Goal: Participate in discussion: Engage in conversation with other users on a specific topic

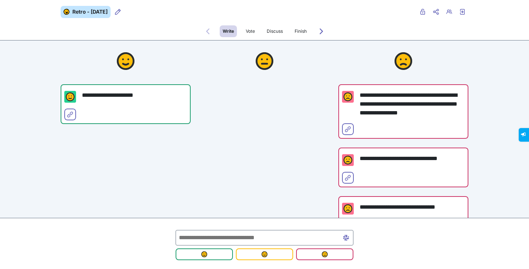
click at [233, 158] on div at bounding box center [265, 142] width 130 height 204
click at [238, 239] on input "text" at bounding box center [265, 237] width 178 height 15
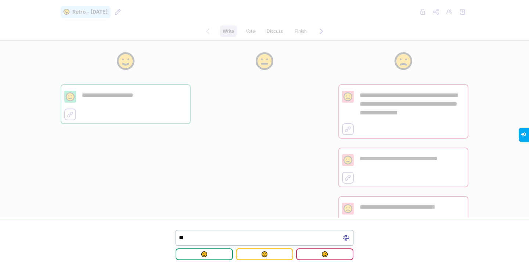
type input "*"
click at [211, 135] on div at bounding box center [265, 142] width 130 height 204
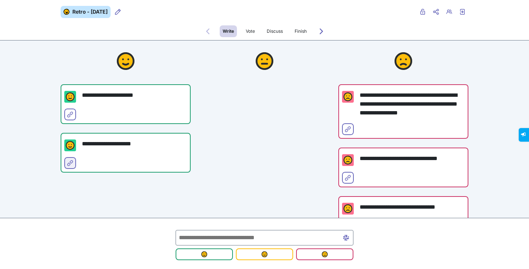
click at [71, 164] on button "Select for merge" at bounding box center [70, 163] width 12 height 12
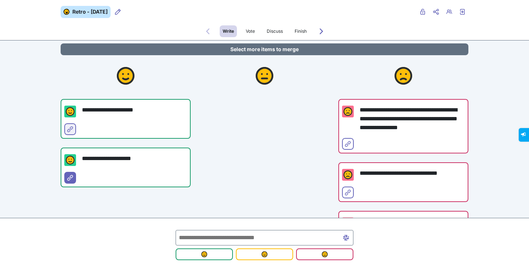
click at [69, 128] on icon "Select for merge" at bounding box center [70, 129] width 6 height 6
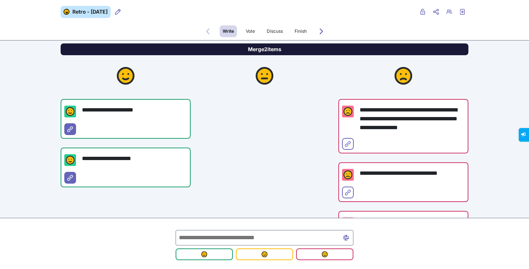
click at [215, 48] on button "Merge 2 items" at bounding box center [265, 49] width 408 height 12
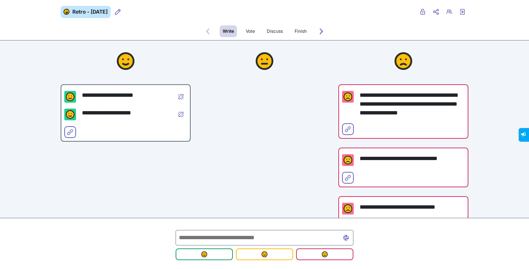
click at [204, 237] on input "text" at bounding box center [265, 237] width 178 height 15
click at [239, 98] on div at bounding box center [265, 142] width 130 height 204
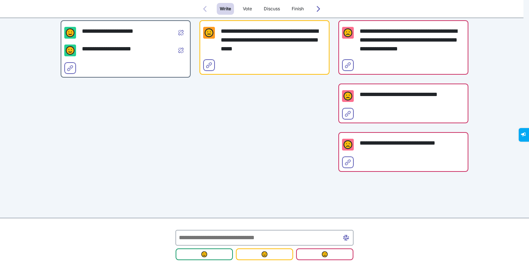
scroll to position [27, 0]
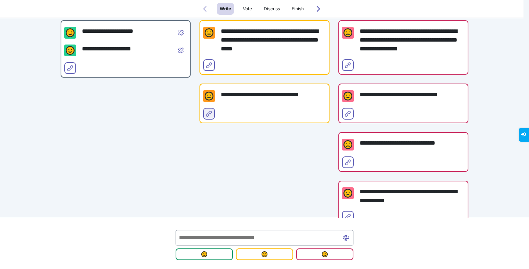
click at [211, 110] on button "Select for merge" at bounding box center [209, 114] width 12 height 12
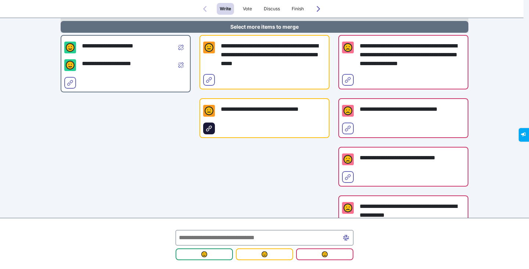
scroll to position [79, 0]
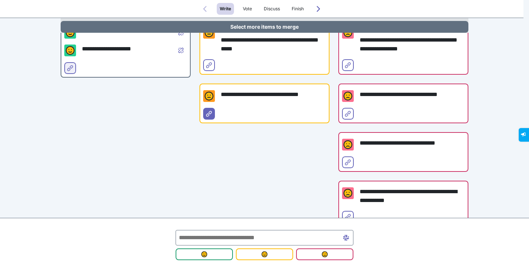
click at [67, 72] on span "Select for merge" at bounding box center [70, 74] width 6 height 6
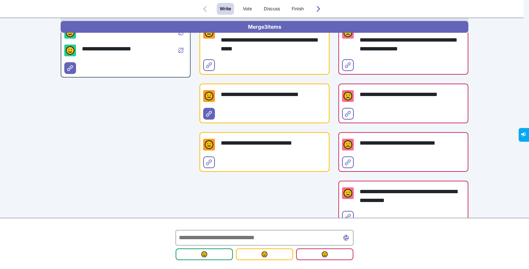
click at [144, 121] on div "**********" at bounding box center [126, 105] width 130 height 259
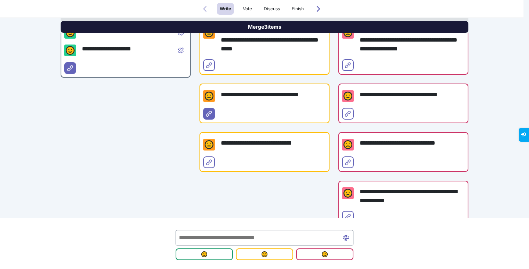
click at [233, 28] on button "Merge 3 items" at bounding box center [265, 27] width 408 height 12
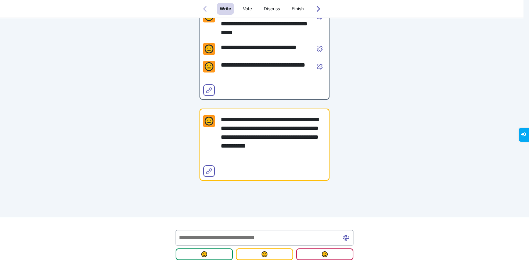
scroll to position [345, 0]
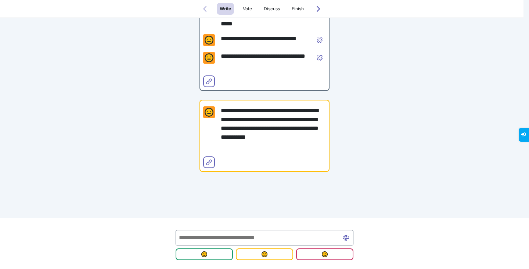
click at [210, 237] on input "text" at bounding box center [265, 237] width 178 height 15
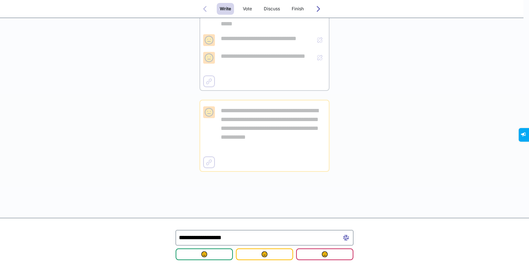
type input "**********"
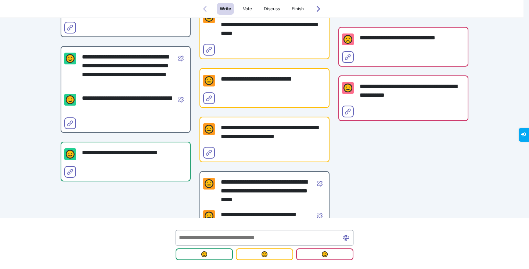
scroll to position [184, 0]
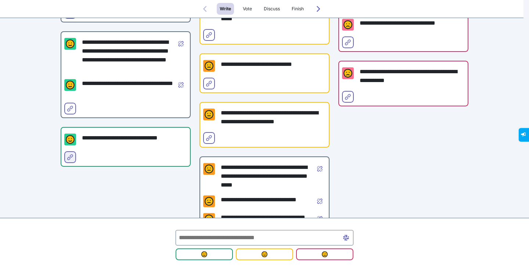
click at [68, 158] on icon "Select for merge" at bounding box center [70, 157] width 6 height 6
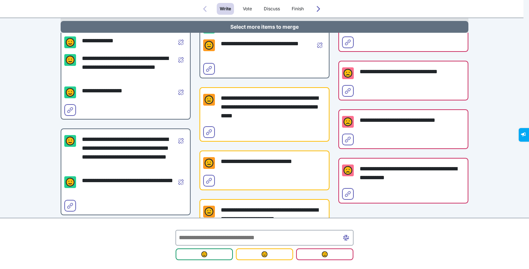
scroll to position [51, 0]
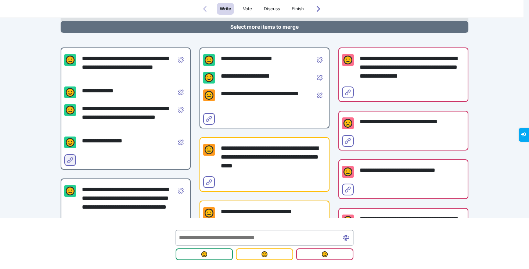
click at [71, 161] on button "Select for merge" at bounding box center [70, 160] width 12 height 12
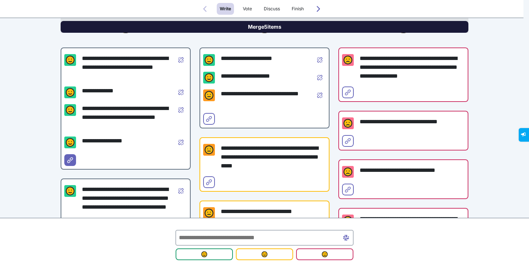
click at [298, 29] on button "Merge 5 items" at bounding box center [265, 27] width 408 height 12
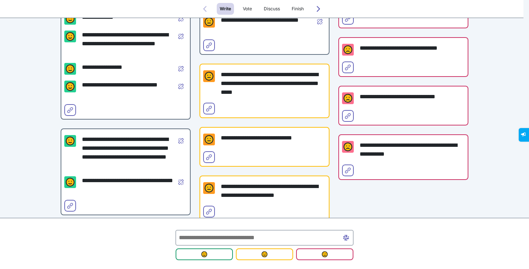
scroll to position [0, 0]
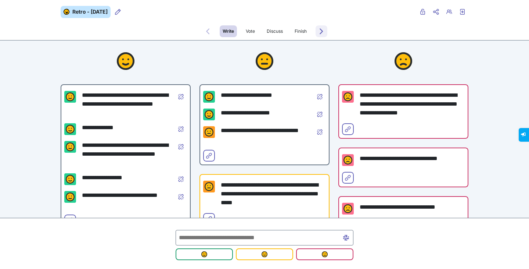
click at [319, 28] on button "Forwards to Vote" at bounding box center [322, 31] width 12 height 12
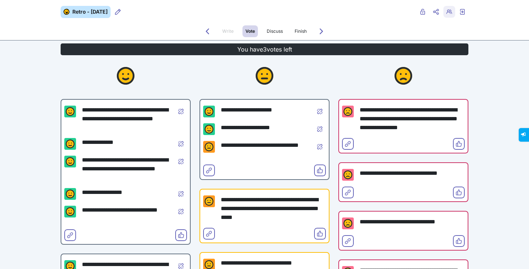
click at [449, 12] on icon "Retro users" at bounding box center [450, 12] width 6 height 6
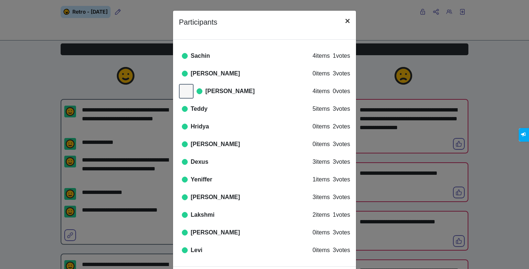
click at [345, 19] on span "×" at bounding box center [347, 21] width 5 height 10
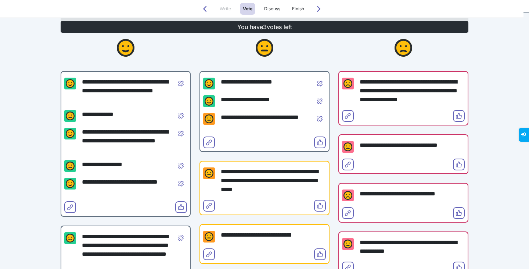
scroll to position [37, 0]
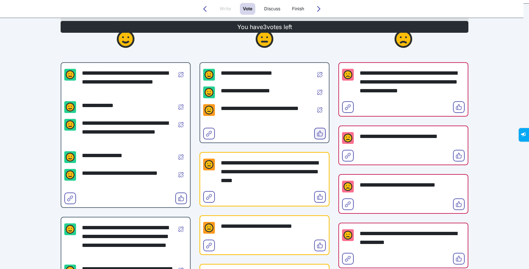
click at [317, 130] on icon "Vote" at bounding box center [320, 133] width 6 height 6
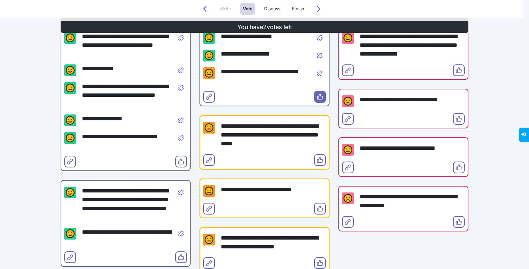
scroll to position [0, 0]
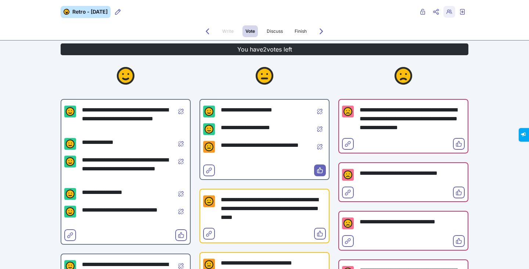
click at [447, 11] on icon "Retro users" at bounding box center [450, 12] width 6 height 6
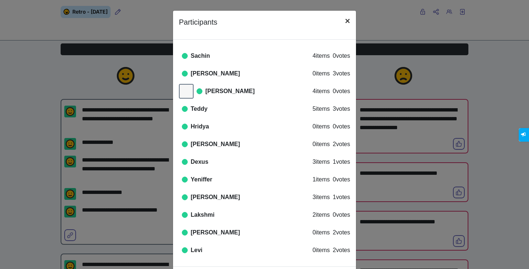
click at [345, 19] on span "×" at bounding box center [347, 21] width 5 height 10
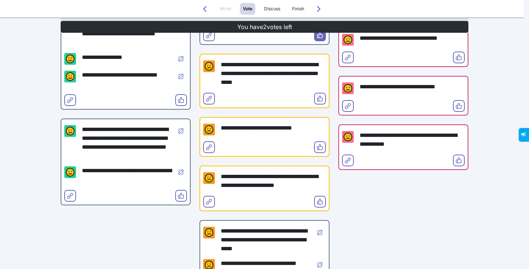
scroll to position [147, 0]
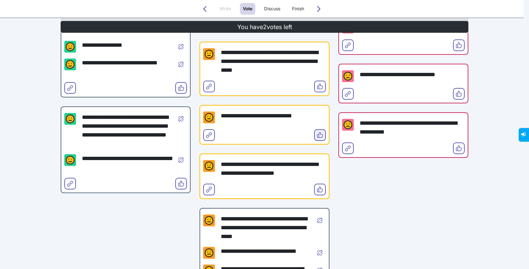
click at [317, 138] on span "Vote" at bounding box center [320, 141] width 6 height 6
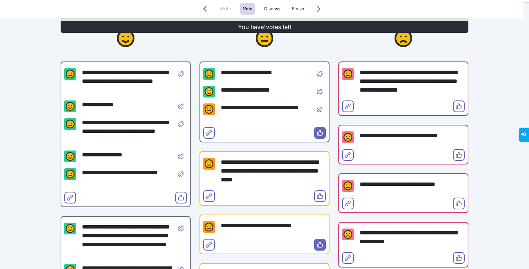
scroll to position [37, 0]
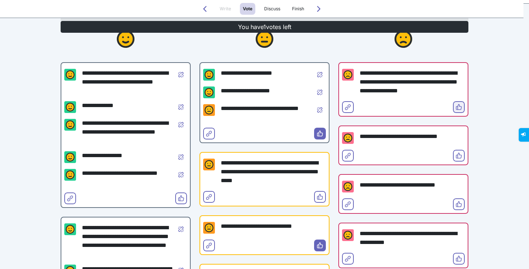
click at [453, 110] on button "Vote" at bounding box center [459, 107] width 12 height 12
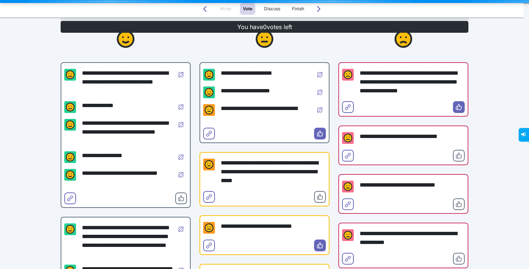
scroll to position [0, 0]
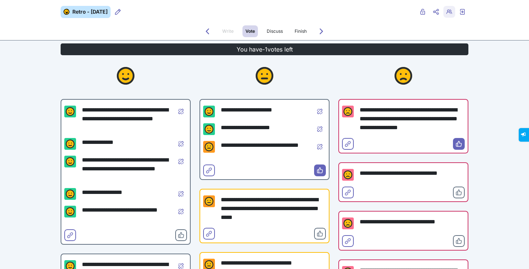
click at [447, 14] on icon "Retro users" at bounding box center [450, 12] width 6 height 6
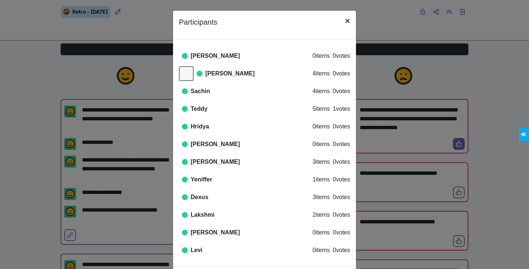
click at [347, 24] on span "×" at bounding box center [347, 21] width 5 height 10
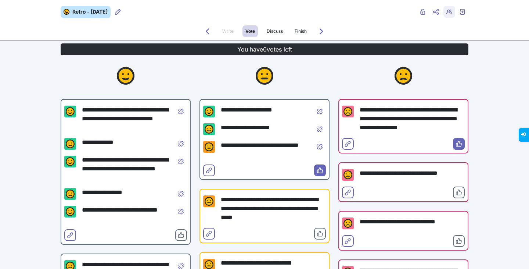
click at [447, 9] on icon "Retro users" at bounding box center [450, 12] width 6 height 6
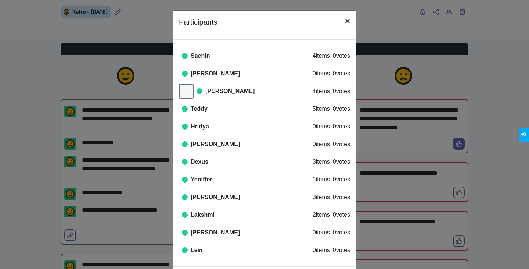
click at [348, 21] on button "×" at bounding box center [347, 21] width 17 height 21
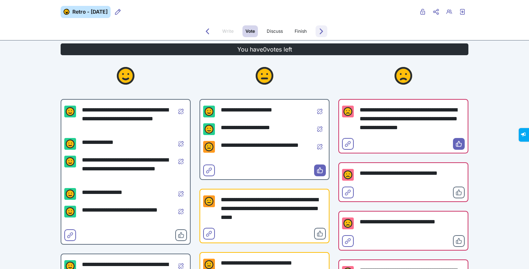
click at [319, 34] on span "Forwards to Discuss" at bounding box center [322, 37] width 6 height 6
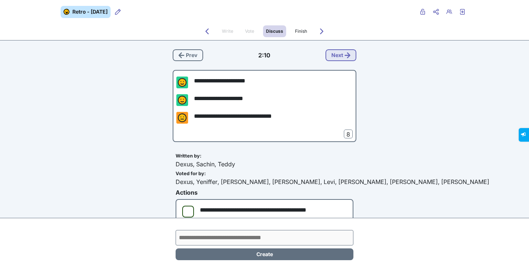
click at [336, 57] on button "Next" at bounding box center [341, 55] width 31 height 12
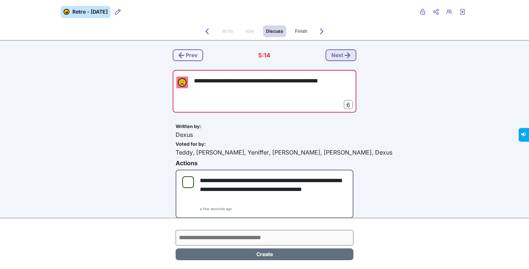
click at [334, 54] on button "Next" at bounding box center [341, 55] width 31 height 12
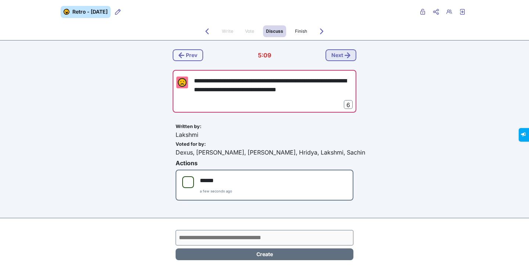
click at [330, 56] on button "Next" at bounding box center [341, 55] width 31 height 12
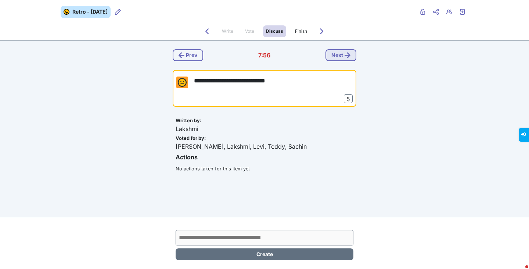
click at [336, 55] on button "Next" at bounding box center [341, 55] width 31 height 12
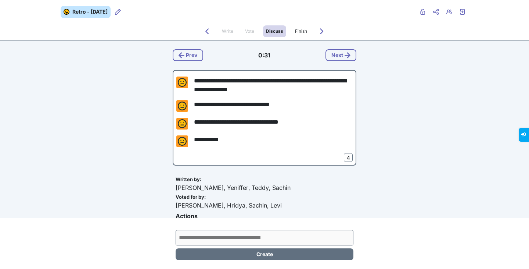
click at [474, 83] on div "**********" at bounding box center [264, 178] width 529 height 356
click at [345, 53] on icon "button" at bounding box center [348, 55] width 6 height 6
